Goal: Information Seeking & Learning: Learn about a topic

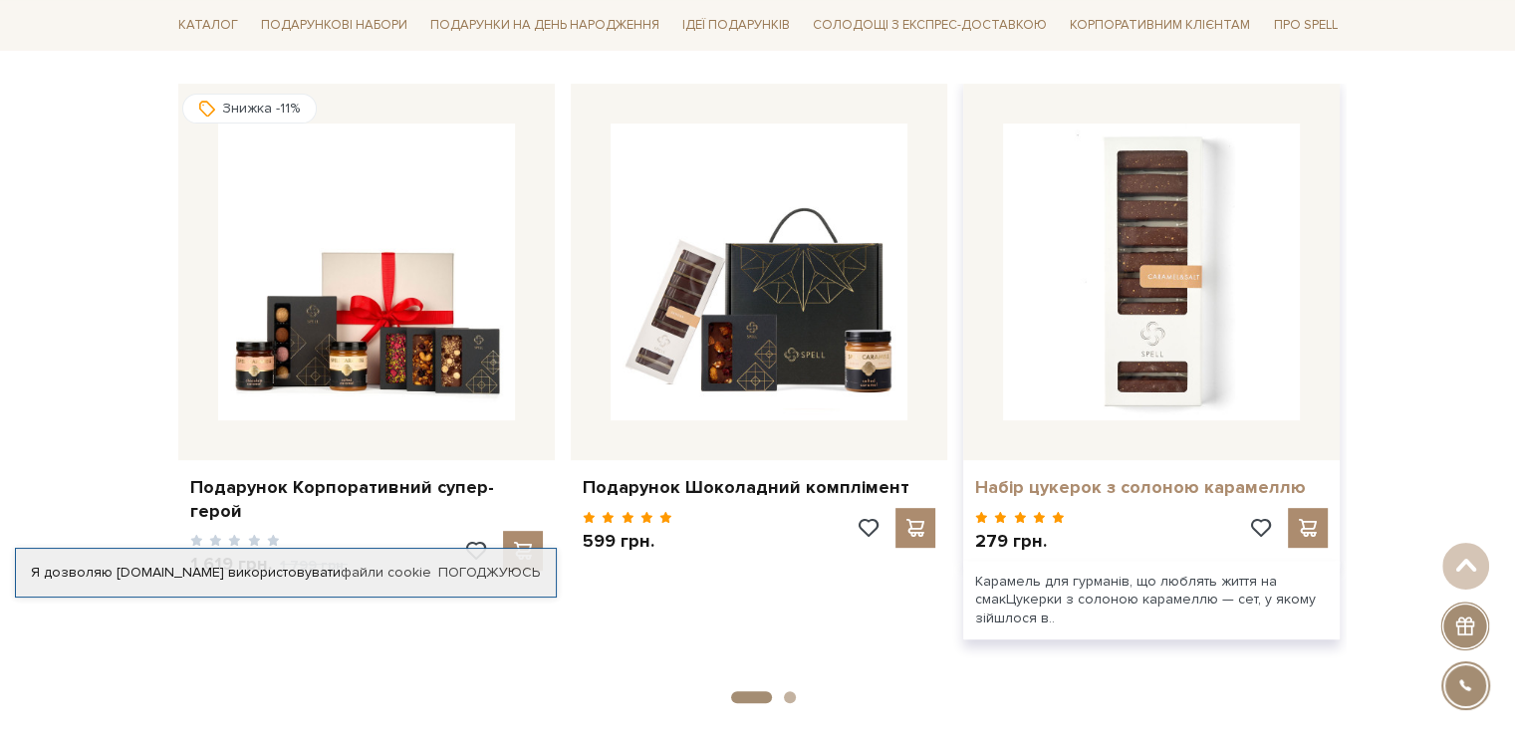
click at [1096, 495] on link "Набір цукерок з солоною карамеллю" at bounding box center [1151, 487] width 353 height 23
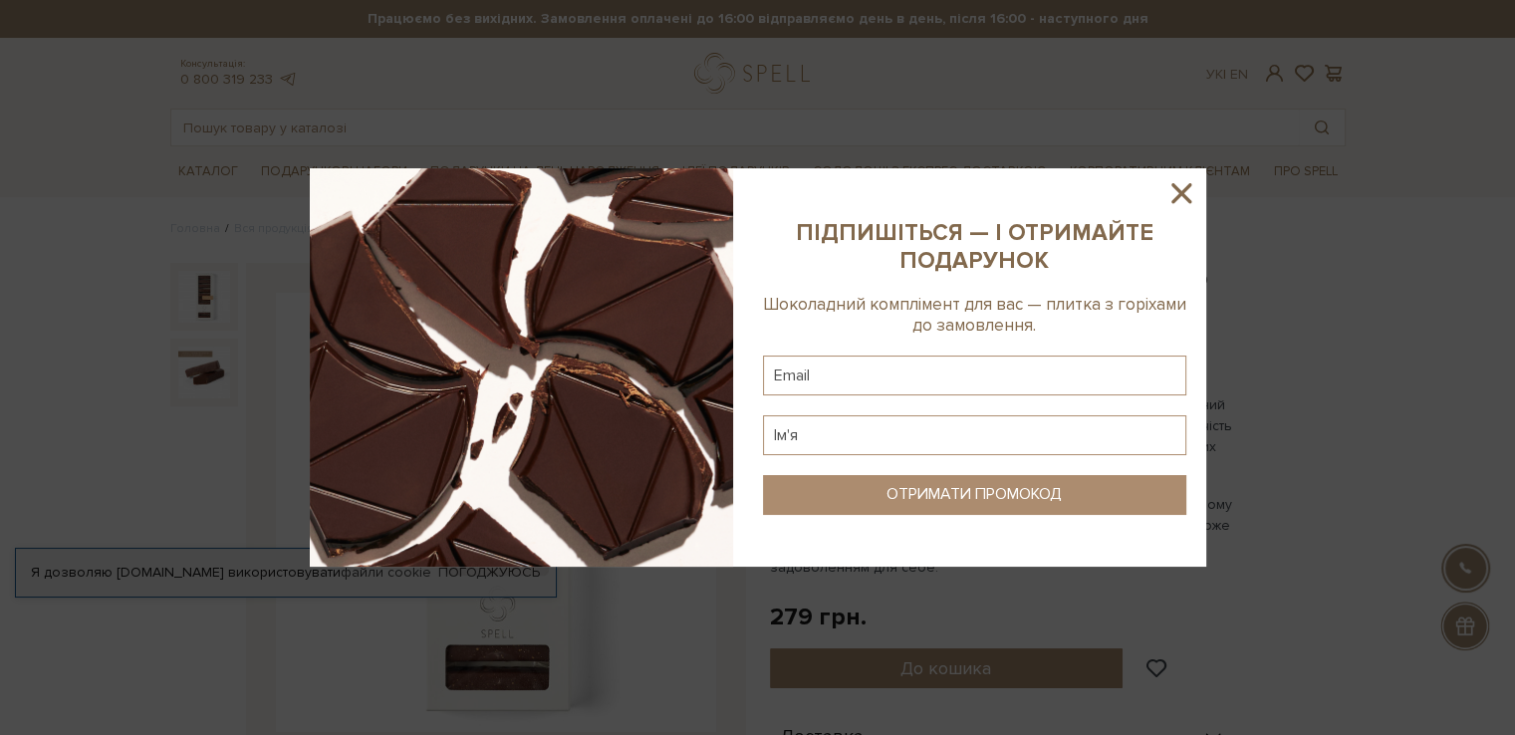
click at [1176, 186] on icon at bounding box center [1181, 193] width 34 height 34
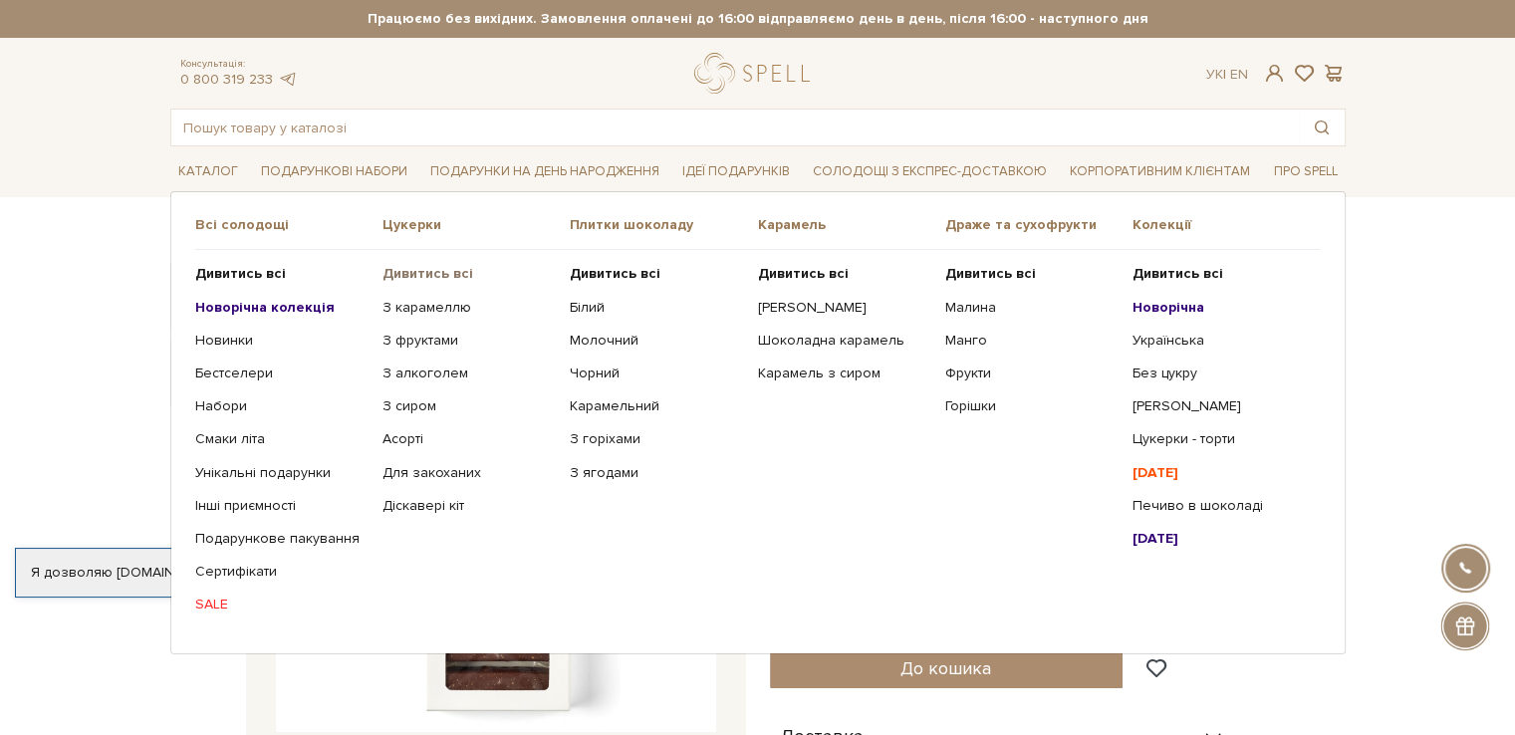
click at [408, 267] on b "Дивитись всі" at bounding box center [427, 273] width 91 height 17
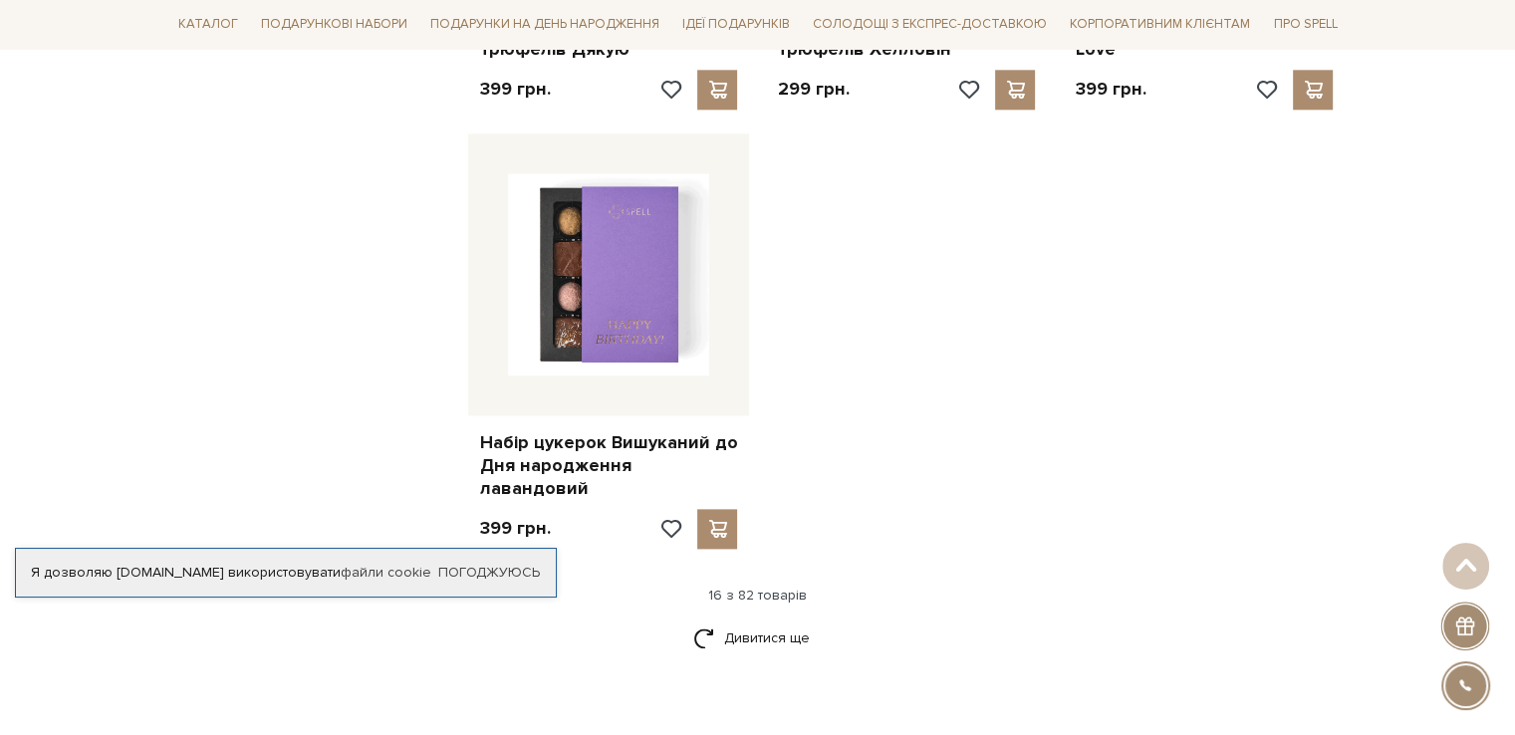
scroll to position [2590, 0]
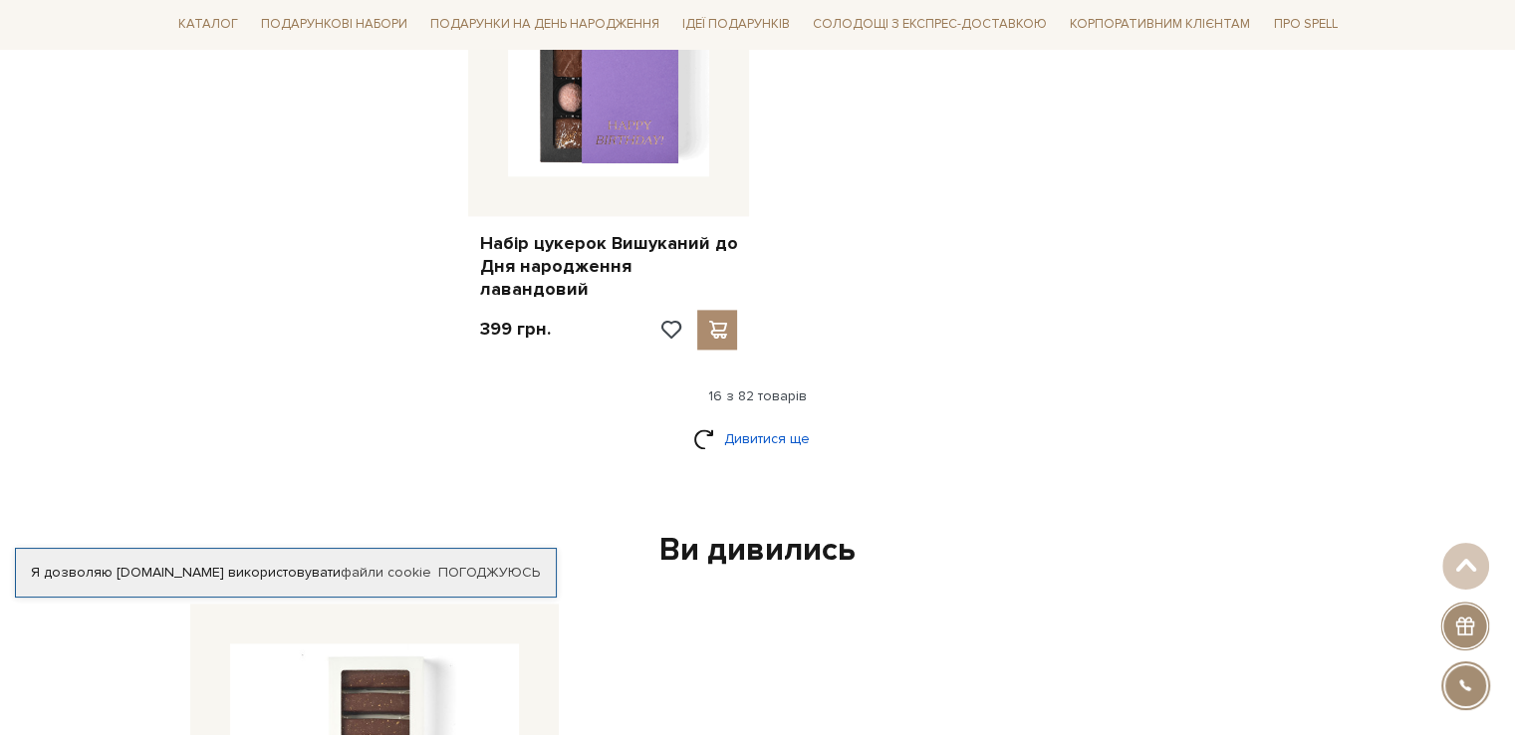
click at [737, 421] on link "Дивитися ще" at bounding box center [757, 438] width 129 height 35
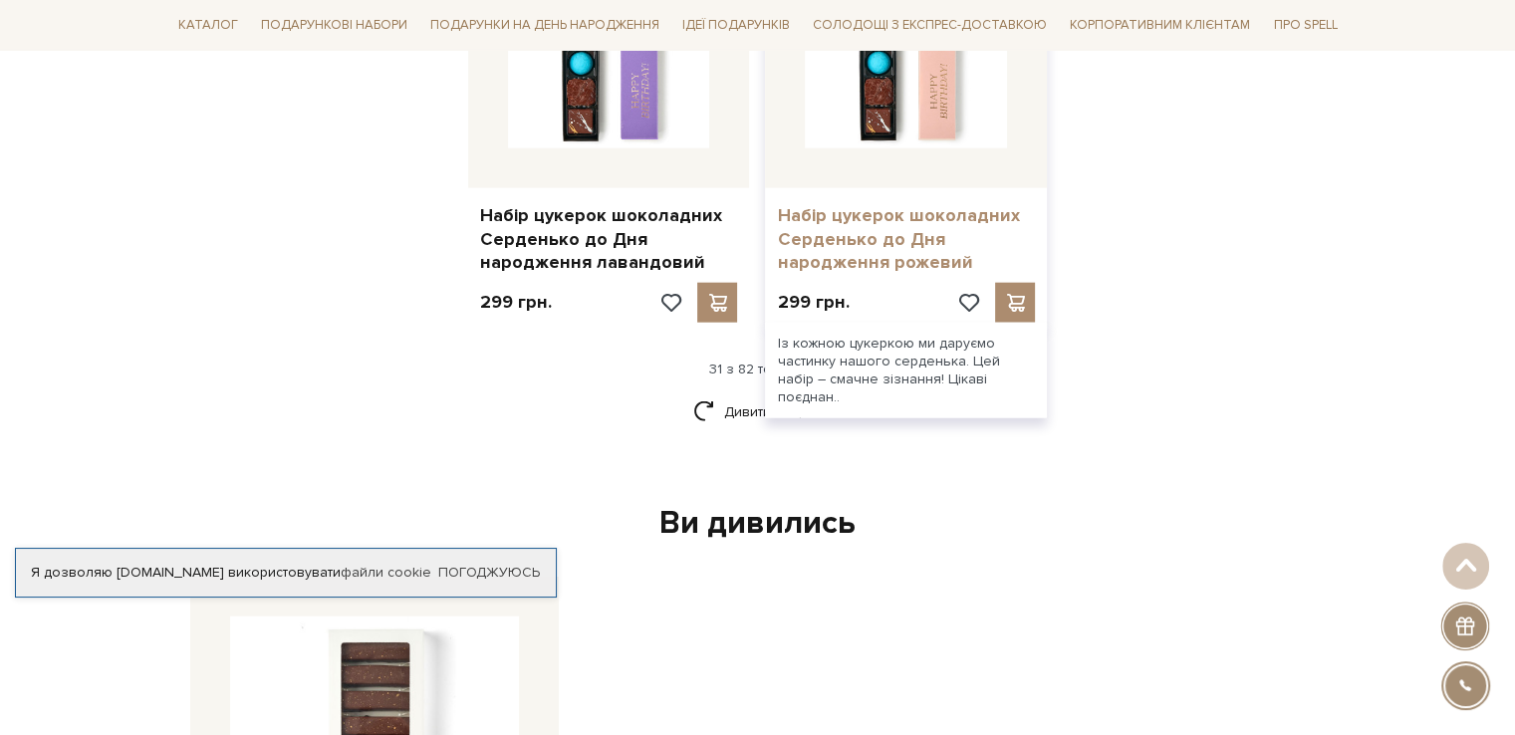
scroll to position [4881, 0]
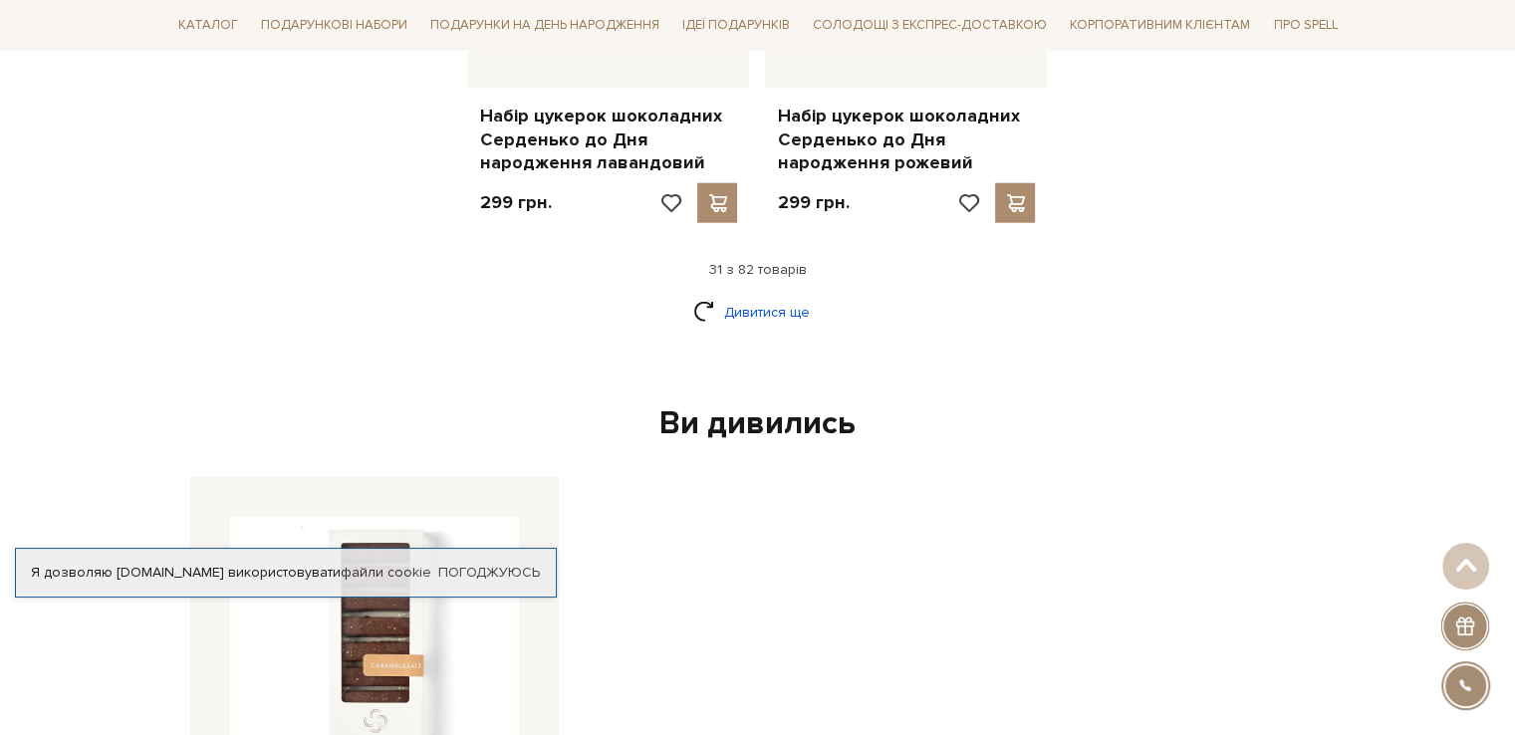
click at [781, 295] on link "Дивитися ще" at bounding box center [757, 312] width 129 height 35
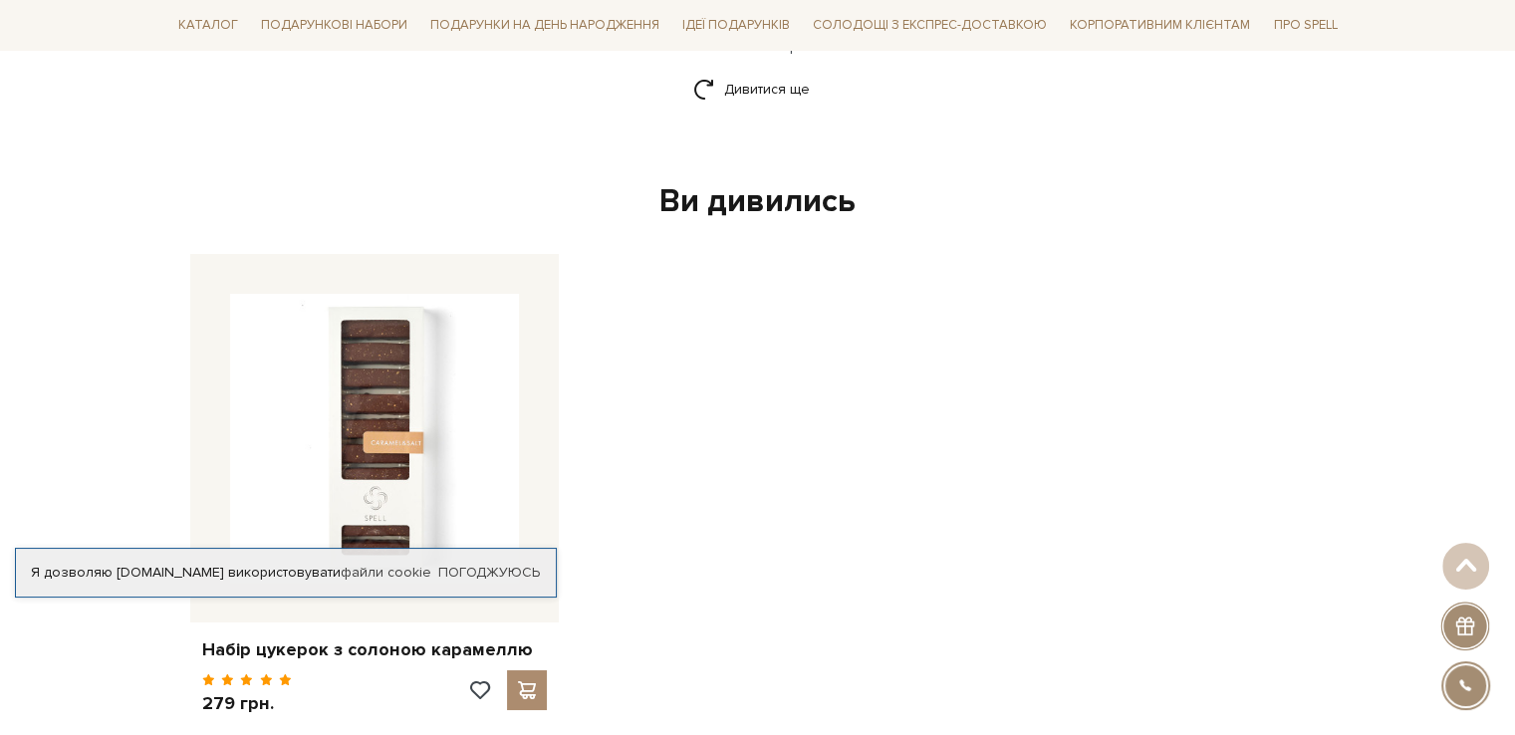
scroll to position [7371, 0]
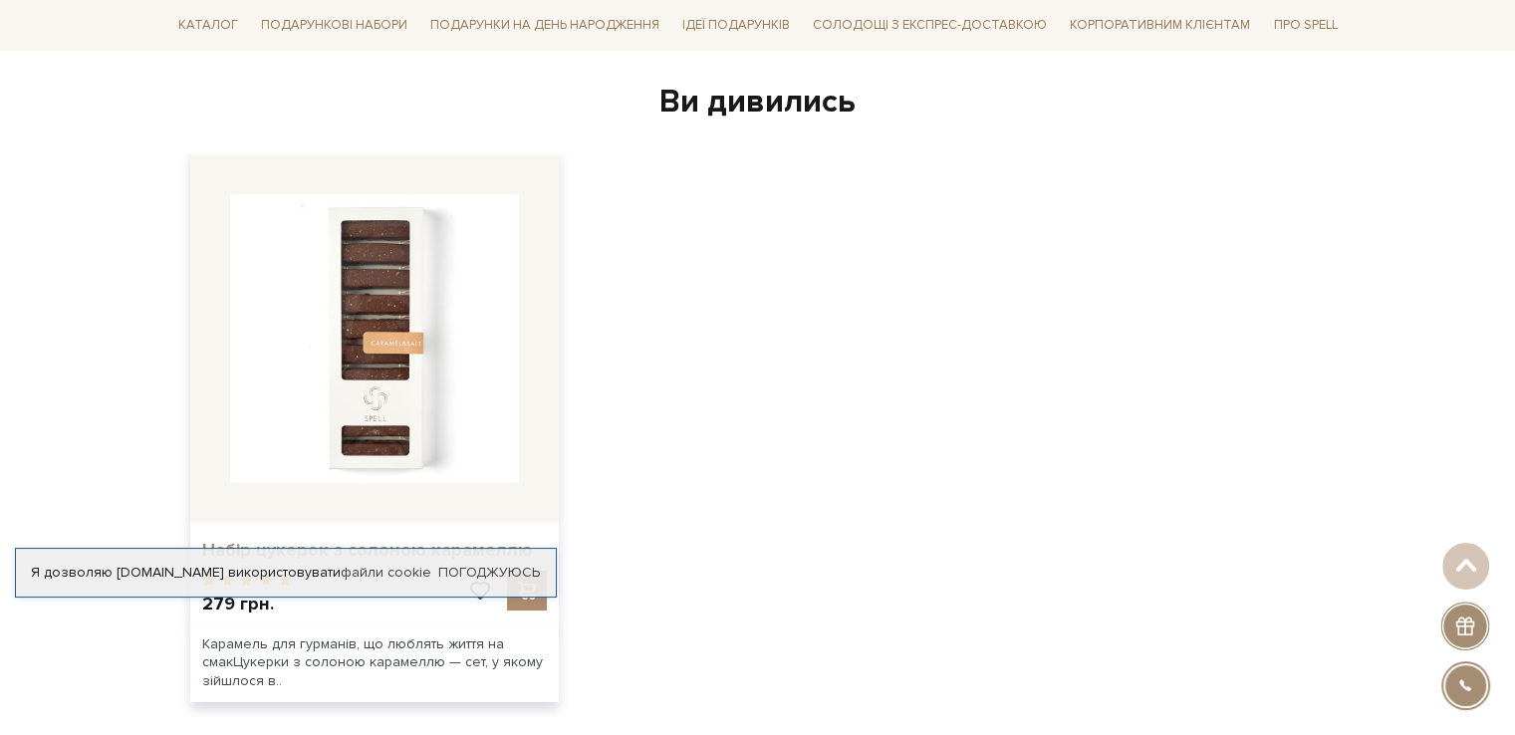
click at [275, 539] on link "Набір цукерок з солоною карамеллю" at bounding box center [374, 550] width 345 height 23
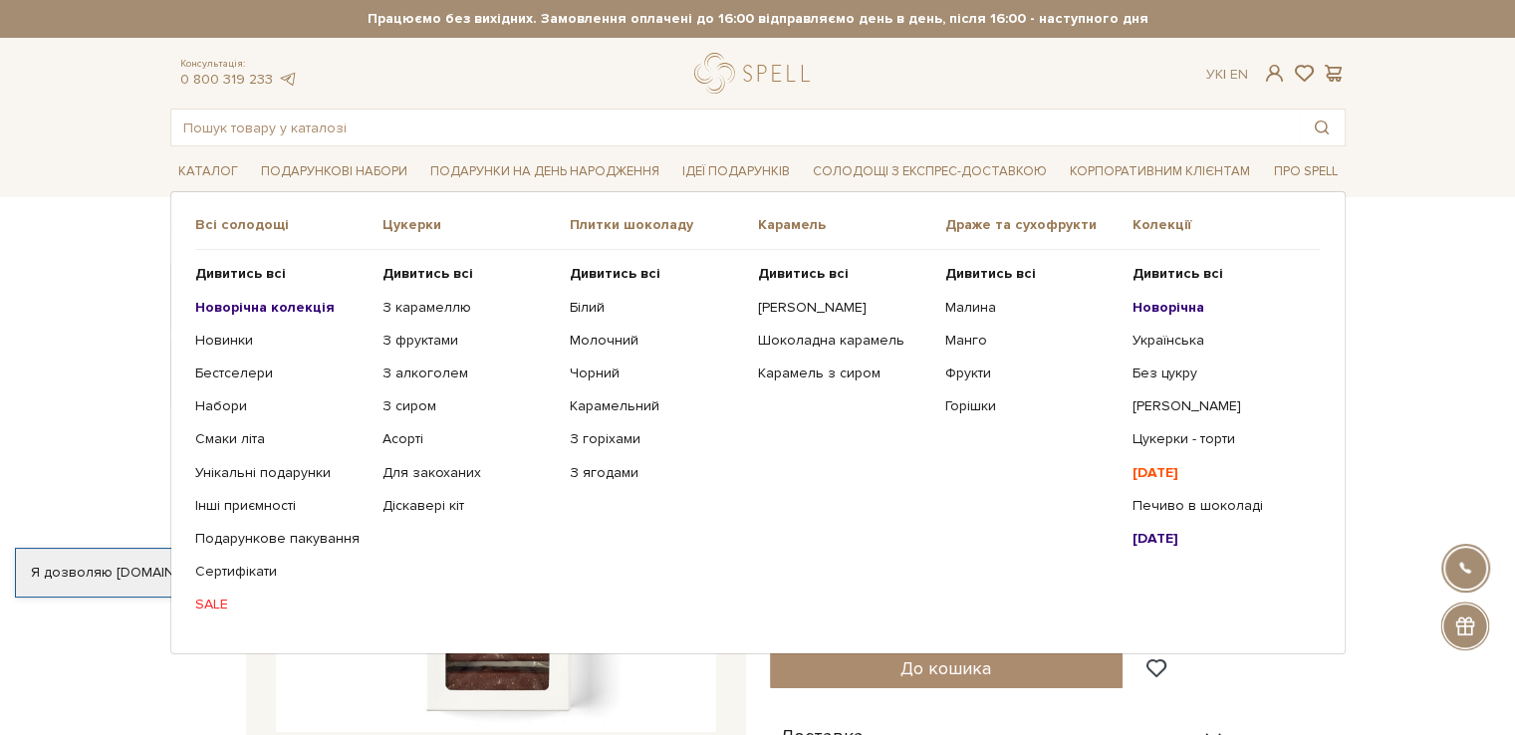
click at [402, 234] on div "Цукерки" at bounding box center [475, 233] width 187 height 34
click at [432, 272] on b "Дивитись всі" at bounding box center [427, 273] width 91 height 17
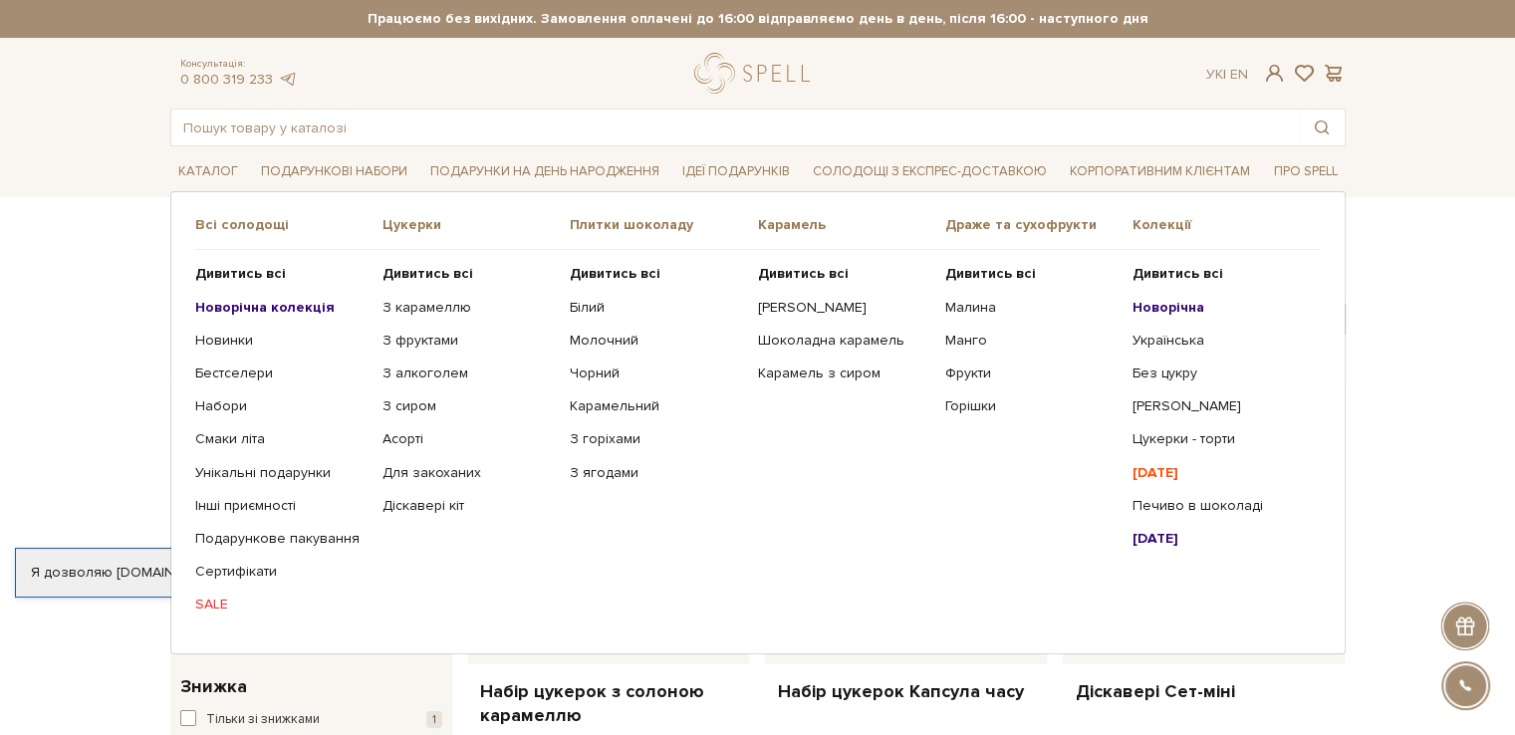
click at [228, 307] on b "Новорічна колекція" at bounding box center [264, 307] width 139 height 17
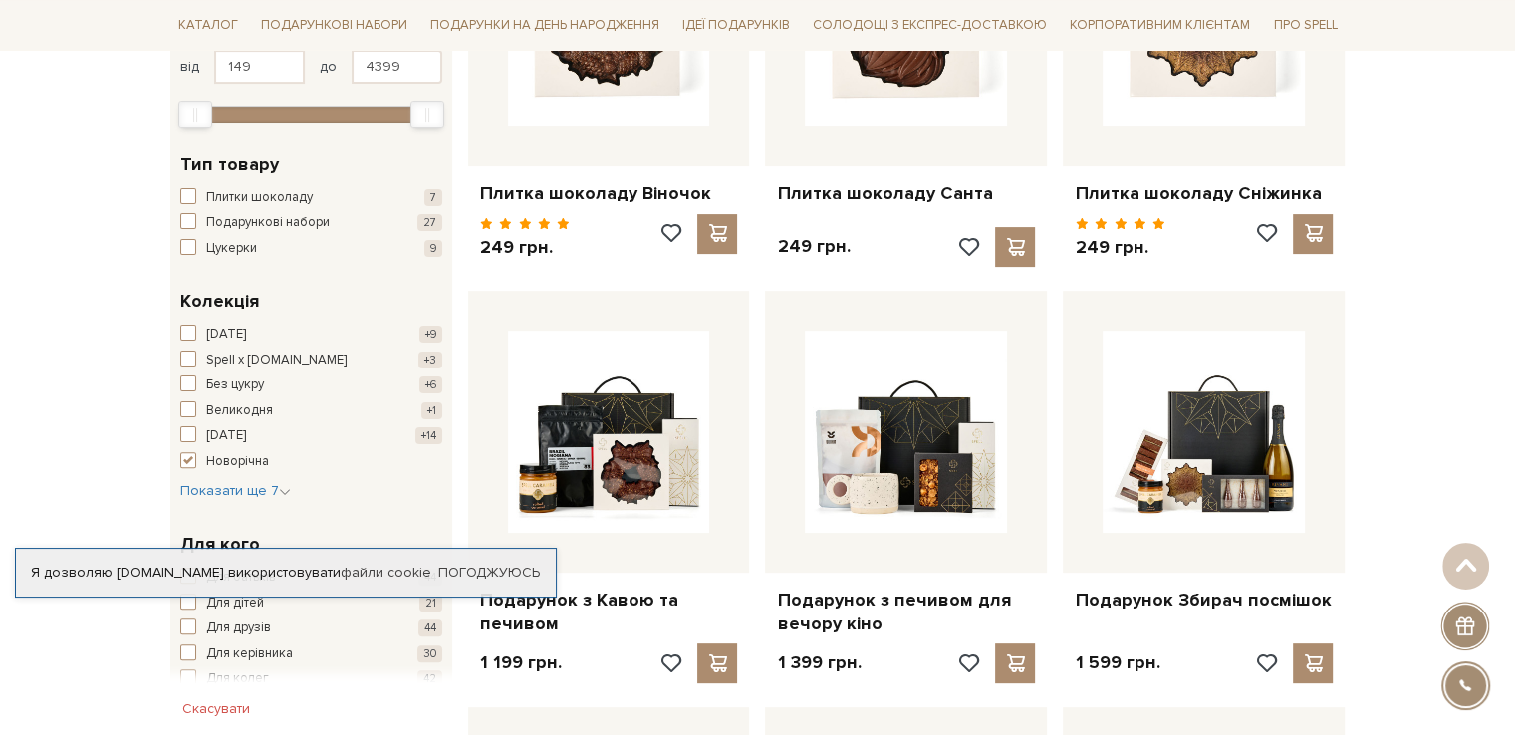
scroll to position [697, 0]
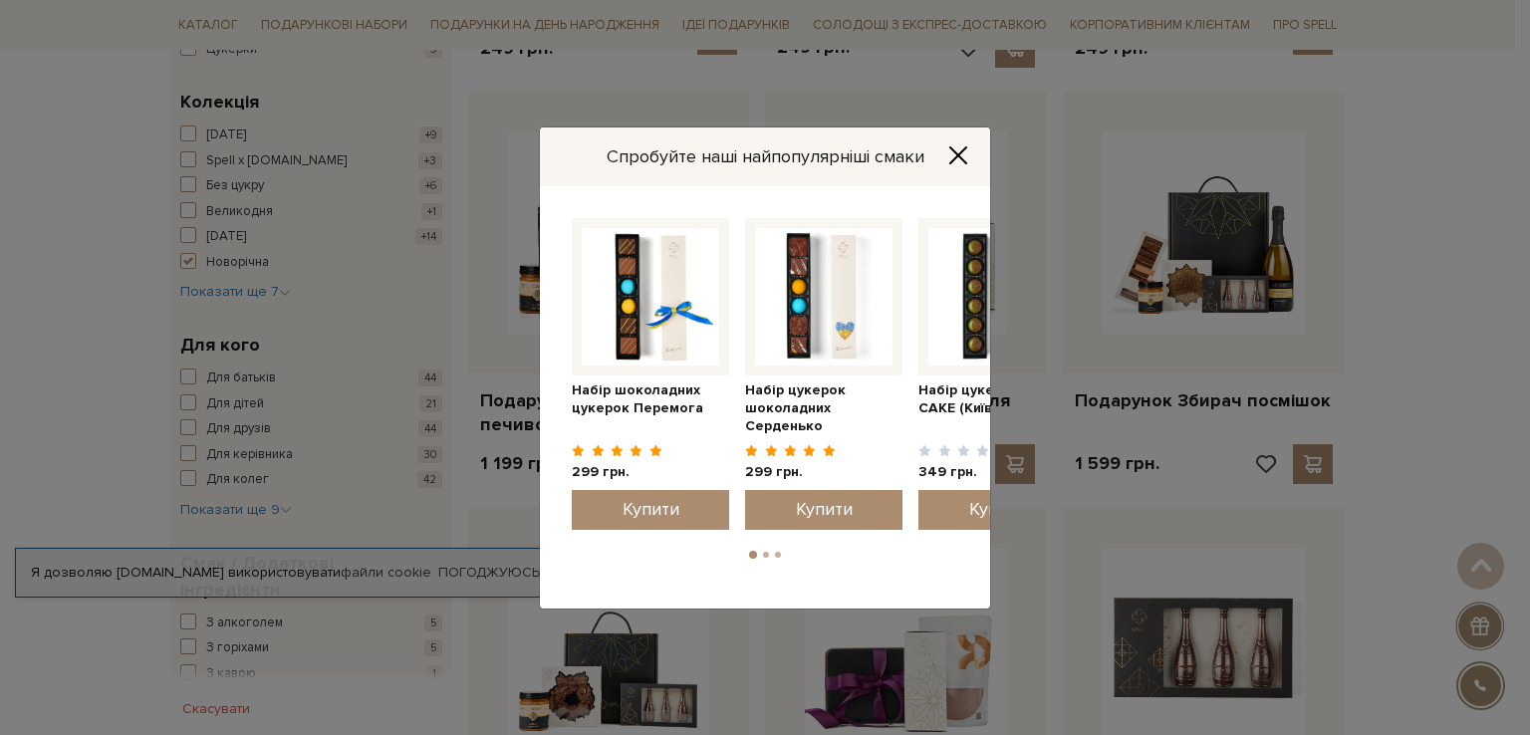
click at [955, 157] on icon "Close" at bounding box center [958, 154] width 16 height 16
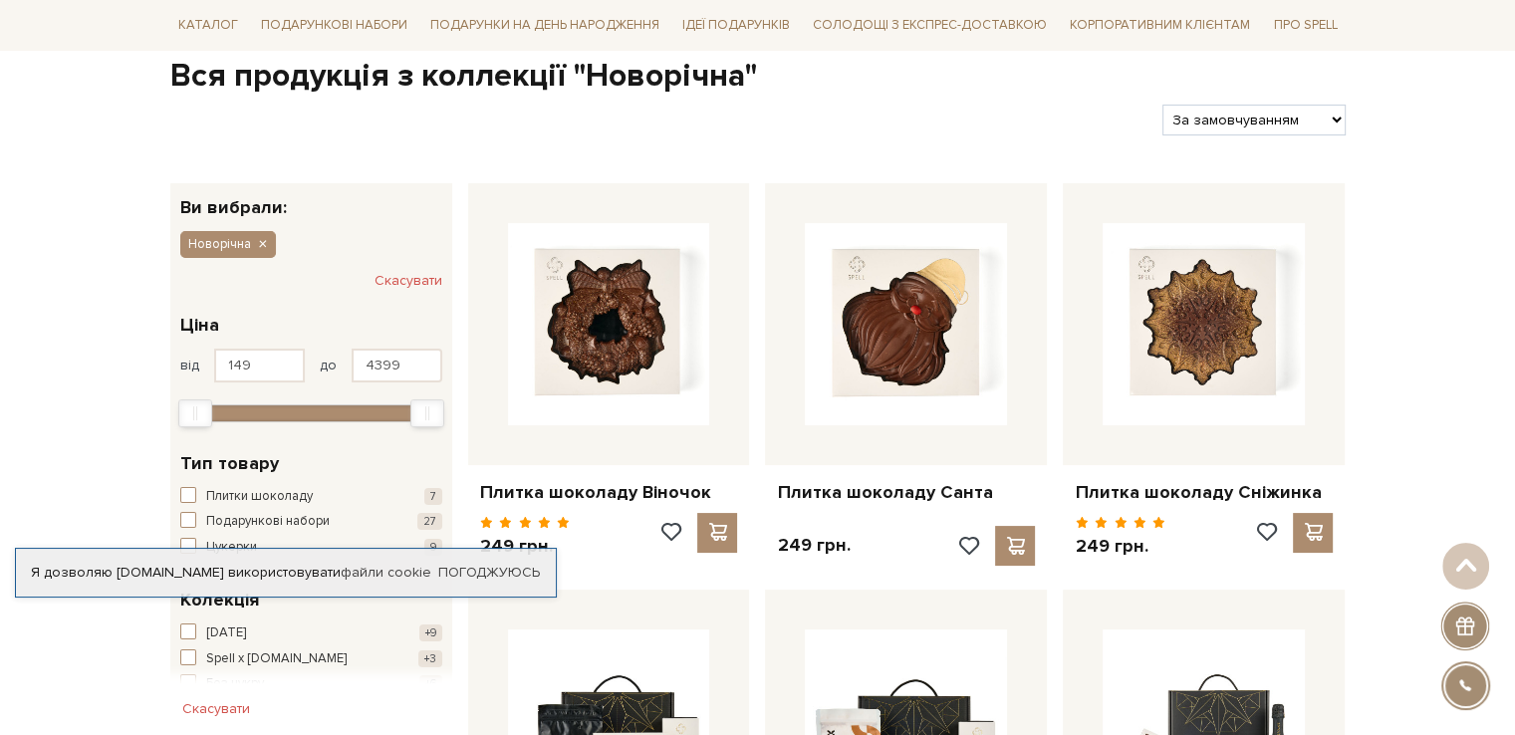
scroll to position [0, 0]
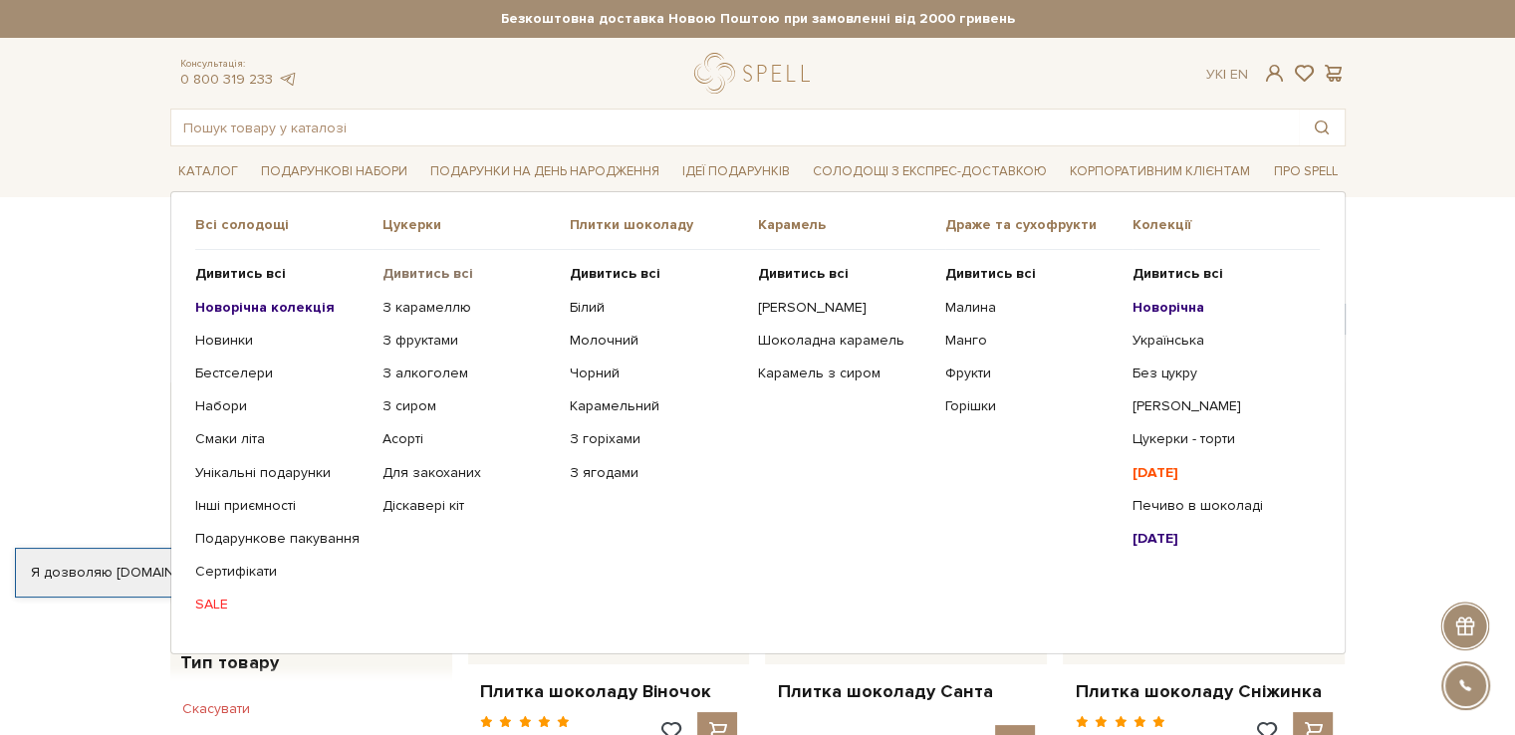
click at [418, 265] on b "Дивитись всі" at bounding box center [427, 273] width 91 height 17
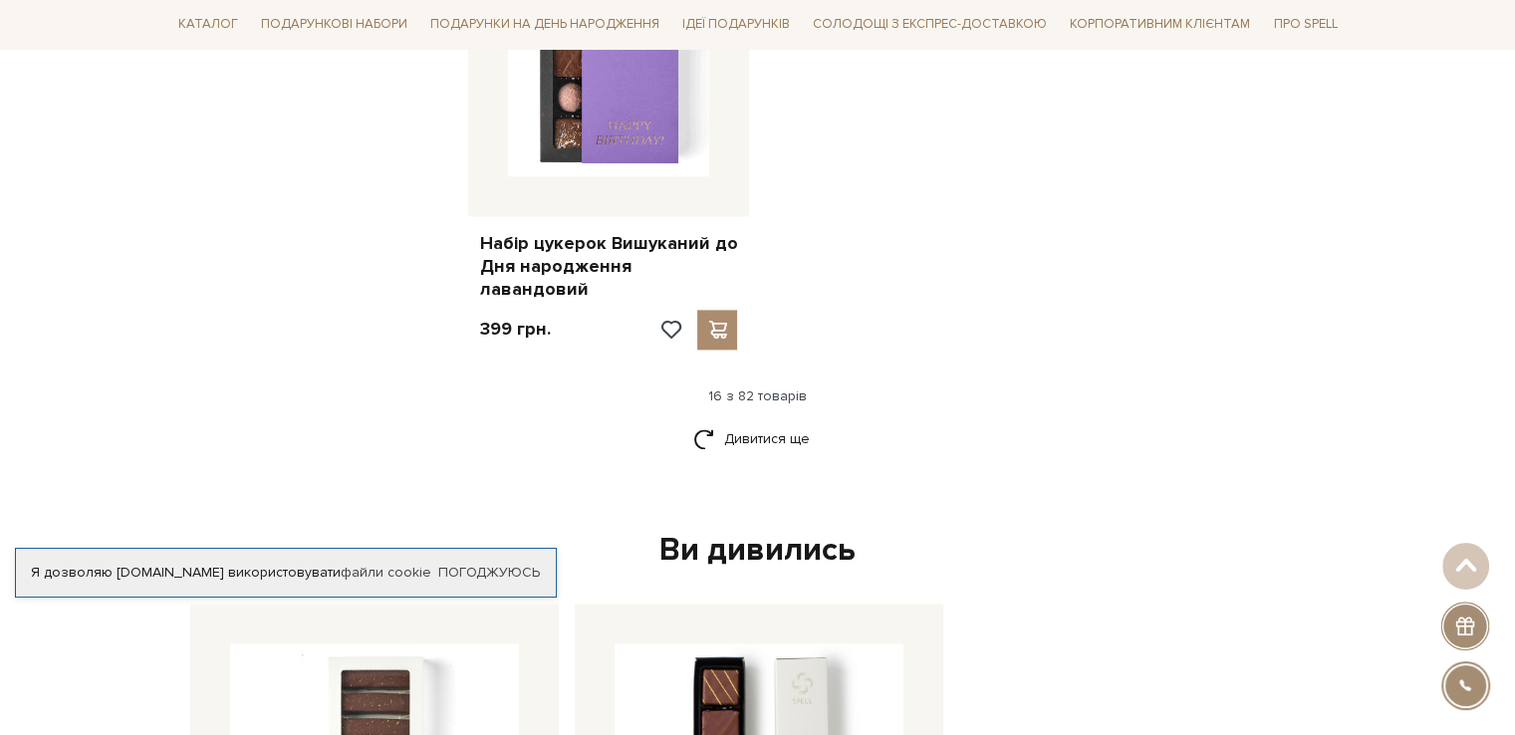
scroll to position [2689, 0]
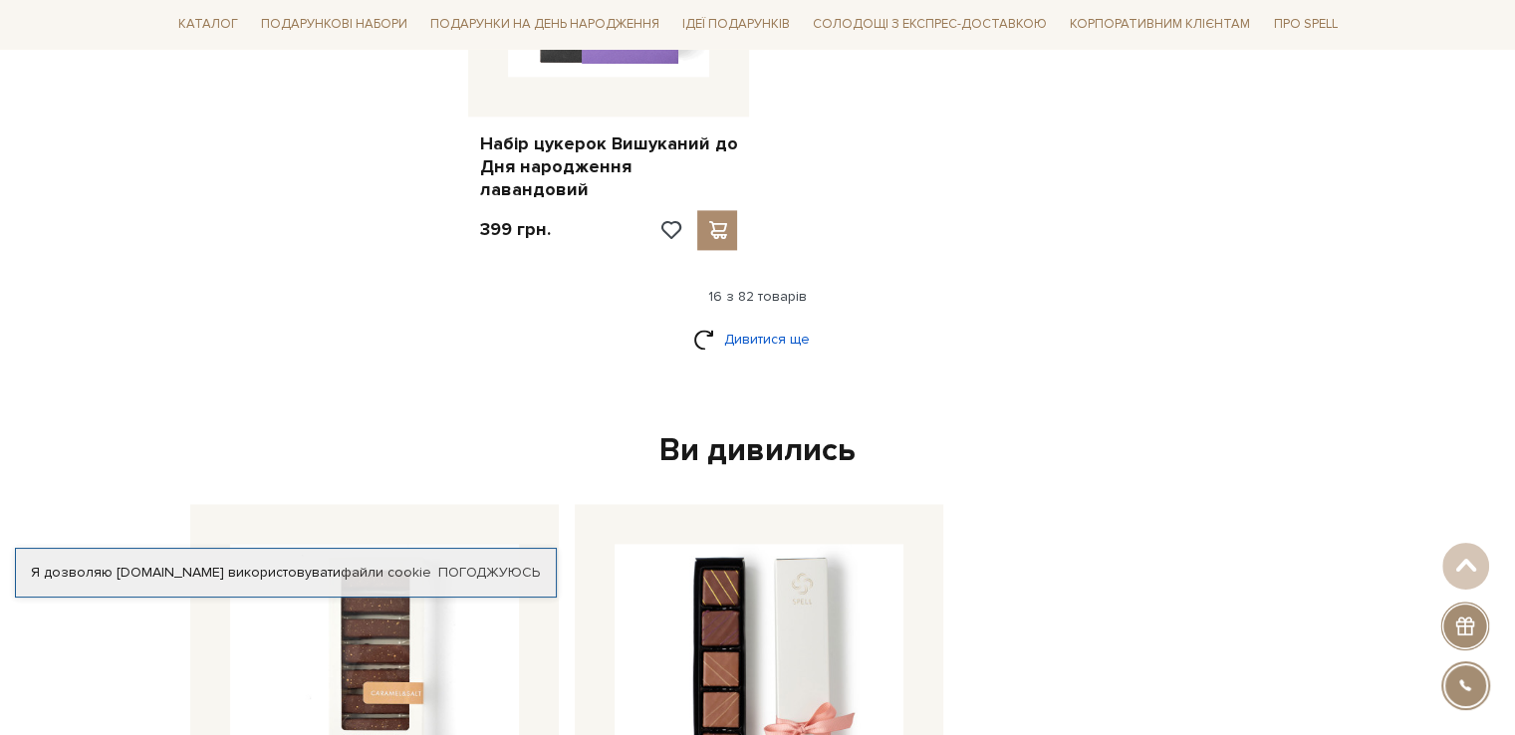
click at [757, 322] on link "Дивитися ще" at bounding box center [757, 339] width 129 height 35
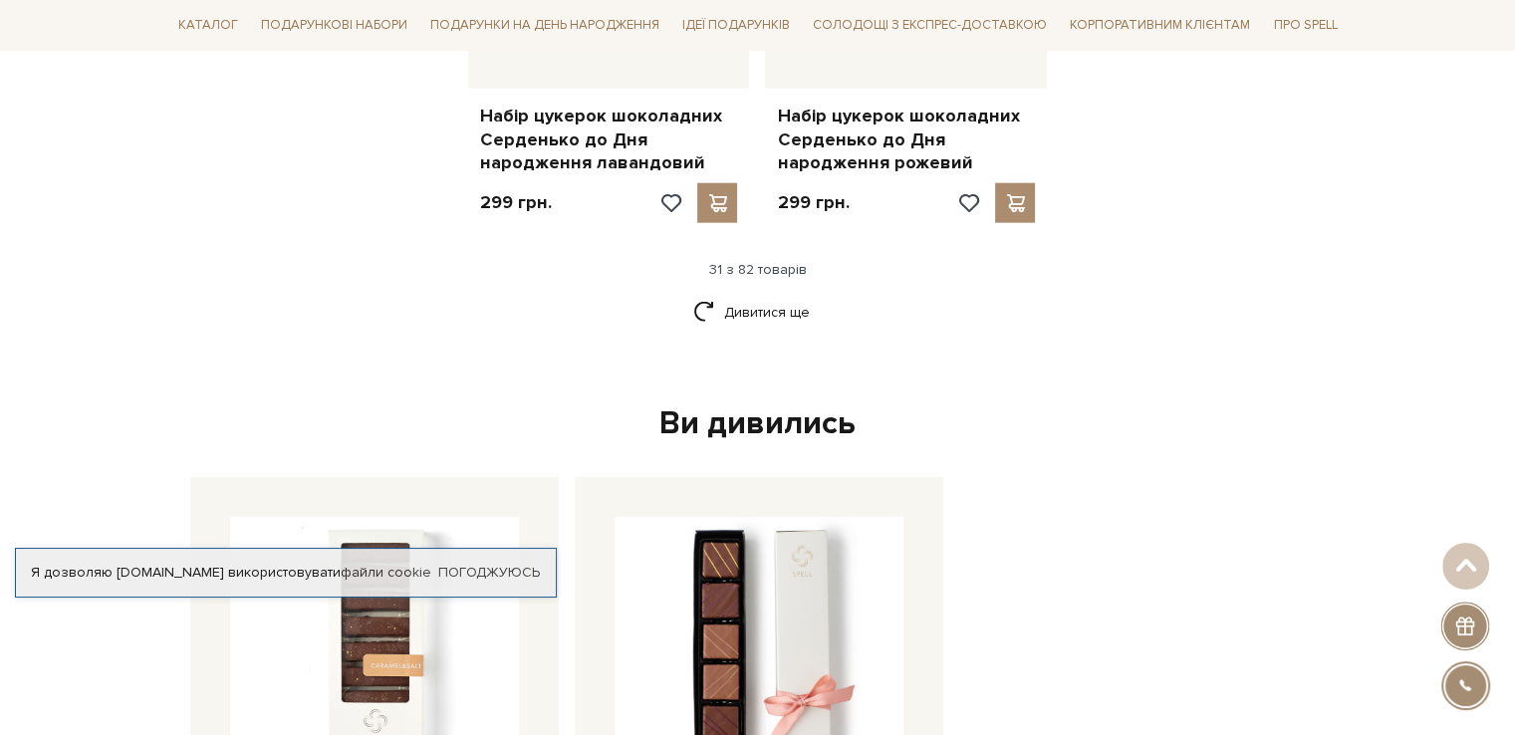
scroll to position [4980, 0]
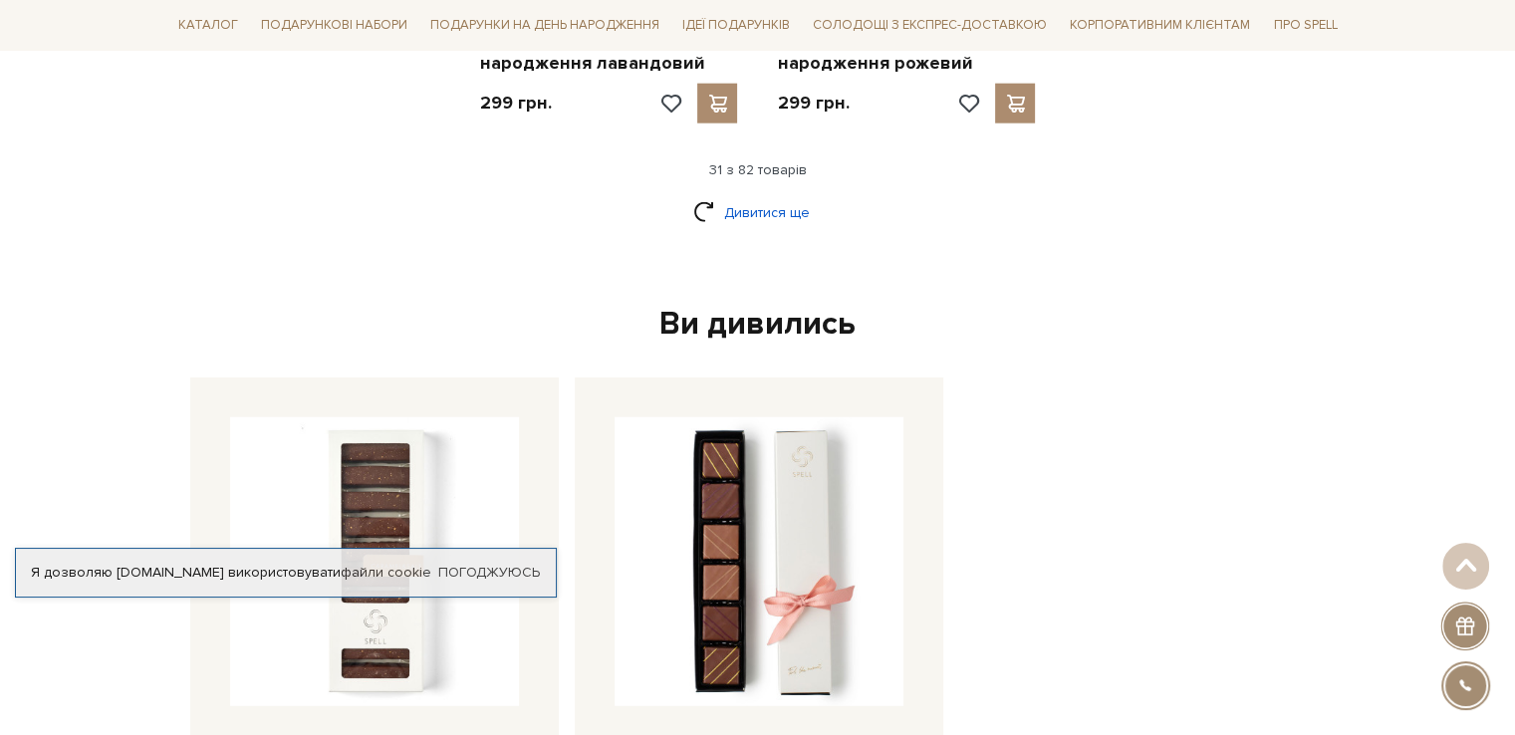
click at [725, 195] on link "Дивитися ще" at bounding box center [757, 212] width 129 height 35
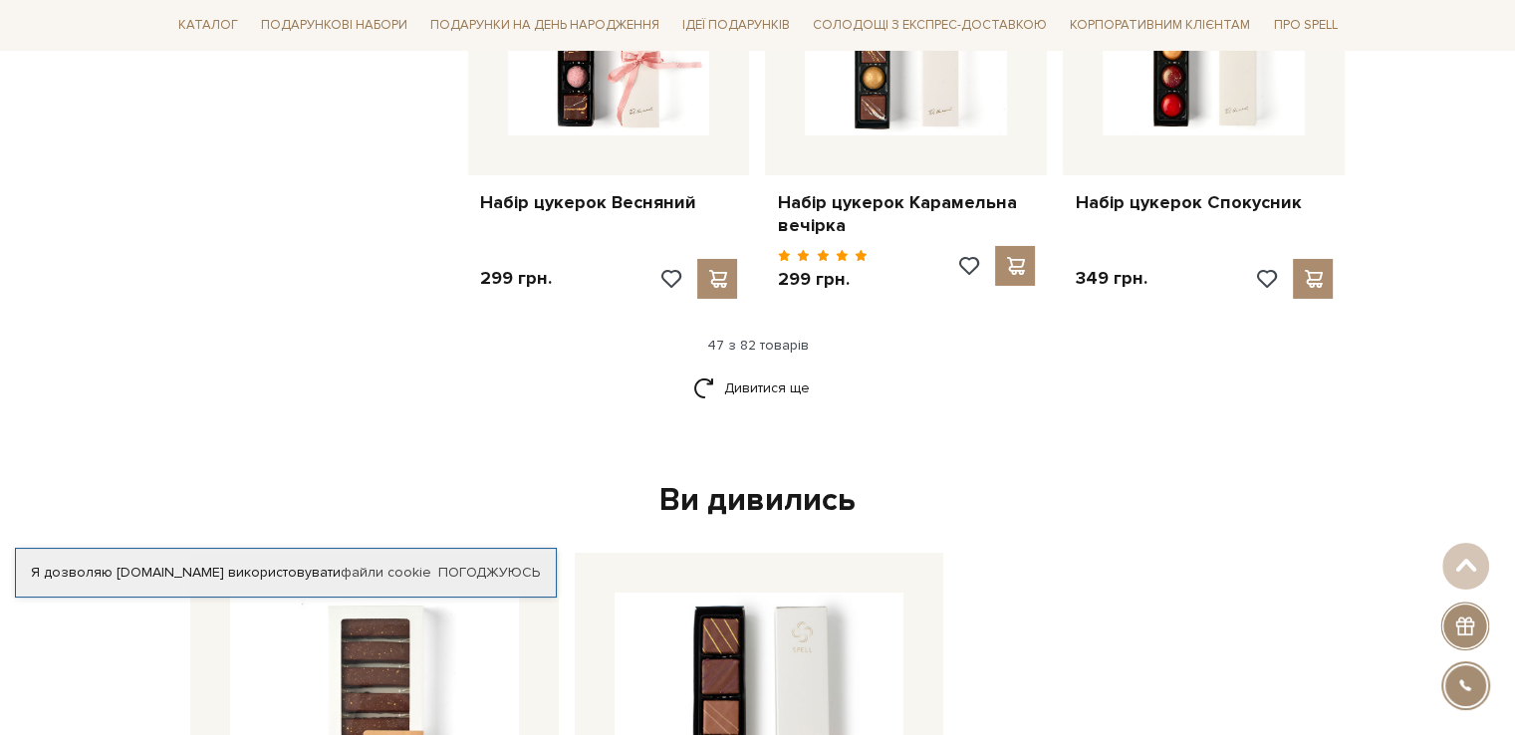
scroll to position [7072, 0]
